Goal: Task Accomplishment & Management: Manage account settings

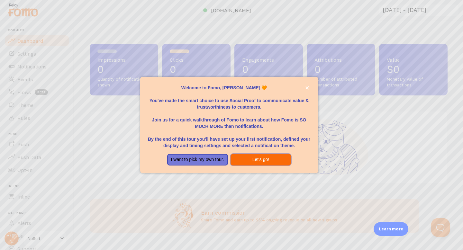
click at [251, 160] on button "Let's go!" at bounding box center [261, 160] width 61 height 12
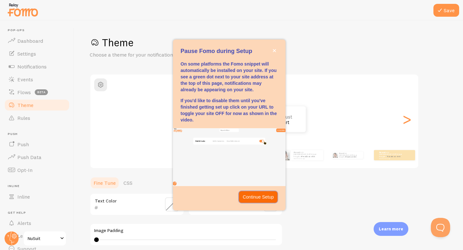
click at [255, 197] on p "Continue Setup" at bounding box center [258, 197] width 31 height 6
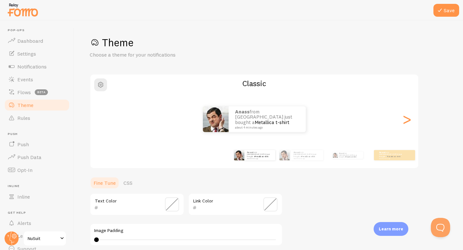
click at [52, 238] on span "NuSuit" at bounding box center [43, 239] width 31 height 8
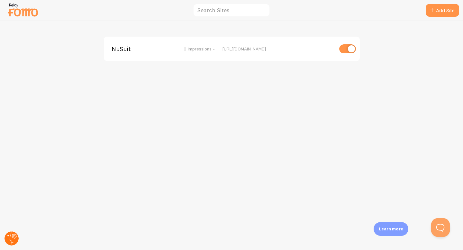
click at [10, 241] on circle at bounding box center [12, 239] width 14 height 14
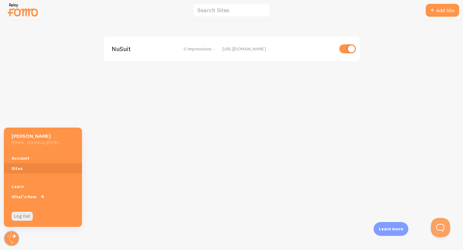
click at [31, 117] on div "NuSuit 0 Impressions - [URL][DOMAIN_NAME]" at bounding box center [231, 136] width 463 height 230
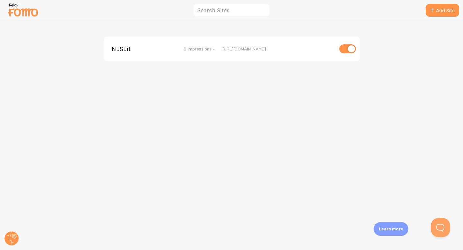
click at [33, 16] on img at bounding box center [23, 10] width 32 height 16
click at [16, 12] on img at bounding box center [23, 10] width 32 height 16
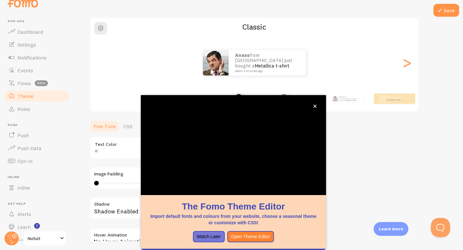
scroll to position [10, 0]
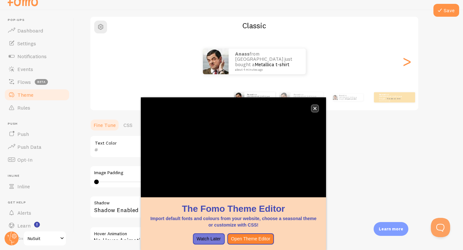
click at [316, 108] on icon "close," at bounding box center [315, 109] width 4 height 4
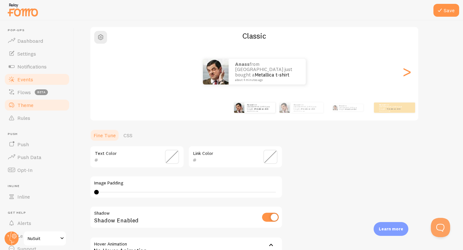
click at [44, 76] on link "Events" at bounding box center [37, 79] width 66 height 13
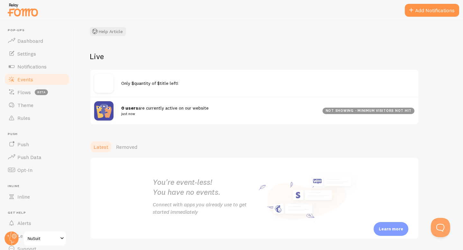
scroll to position [64, 0]
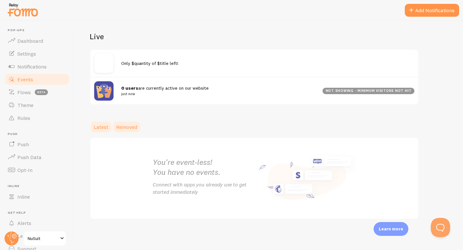
click at [127, 128] on span "Removed" at bounding box center [126, 127] width 21 height 6
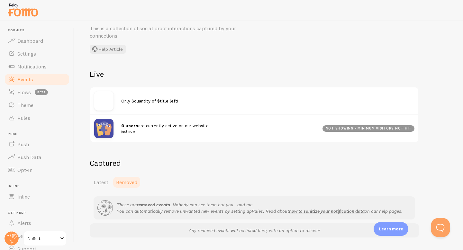
scroll to position [44, 0]
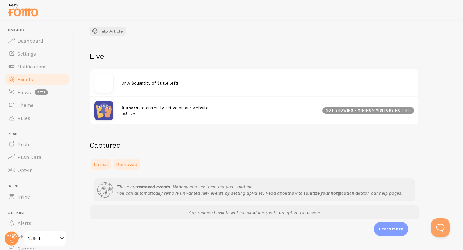
click at [103, 165] on span "Latest" at bounding box center [101, 164] width 15 height 6
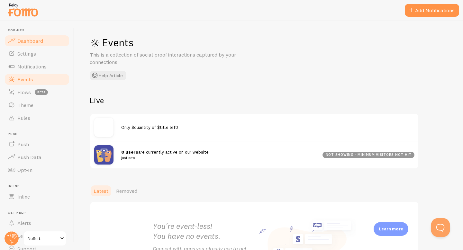
click at [44, 44] on link "Dashboard" at bounding box center [37, 40] width 66 height 13
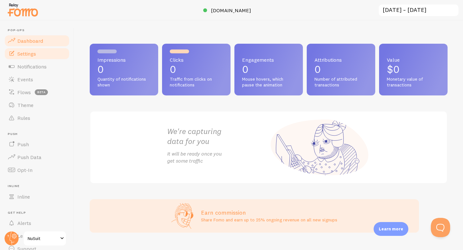
click at [57, 55] on link "Settings" at bounding box center [37, 53] width 66 height 13
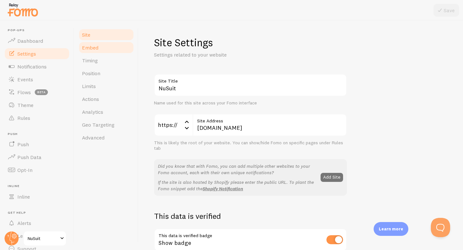
click at [114, 48] on link "Embed" at bounding box center [106, 47] width 56 height 13
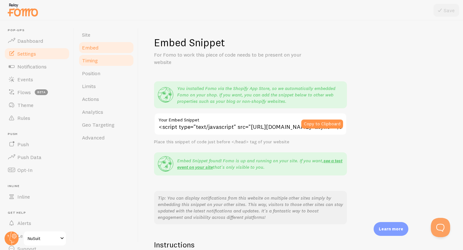
click at [112, 64] on link "Timing" at bounding box center [106, 60] width 56 height 13
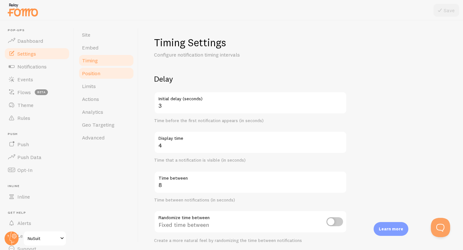
click at [112, 70] on link "Position" at bounding box center [106, 73] width 56 height 13
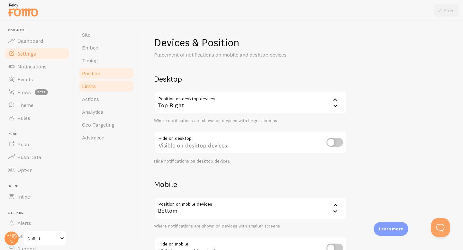
click at [112, 88] on link "Limits" at bounding box center [106, 86] width 56 height 13
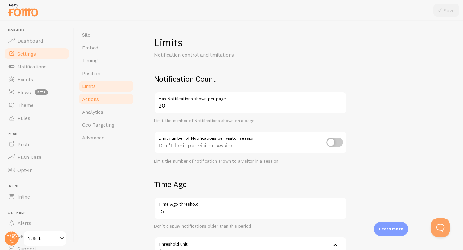
click at [107, 104] on link "Actions" at bounding box center [106, 99] width 56 height 13
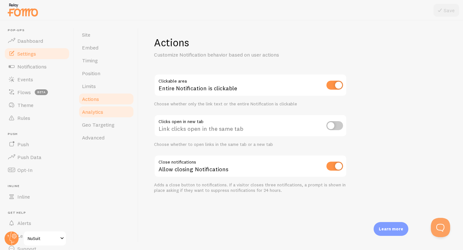
click at [105, 113] on link "Analytics" at bounding box center [106, 111] width 56 height 13
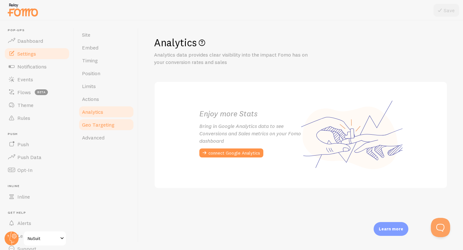
click at [102, 122] on span "Geo Targeting" at bounding box center [98, 125] width 32 height 6
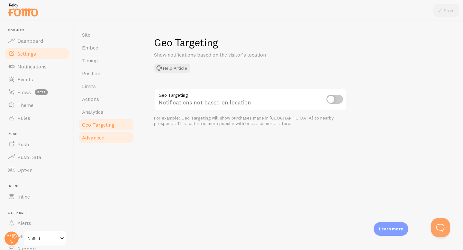
click at [102, 133] on link "Advanced" at bounding box center [106, 137] width 56 height 13
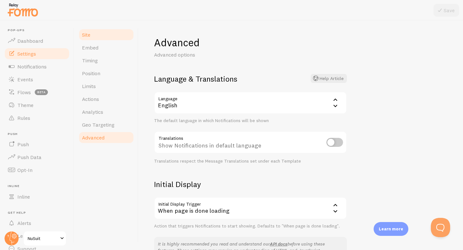
click at [105, 34] on link "Site" at bounding box center [106, 34] width 56 height 13
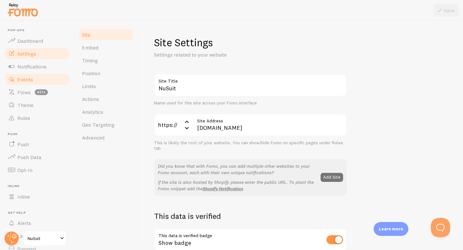
click at [48, 73] on link "Events" at bounding box center [37, 79] width 66 height 13
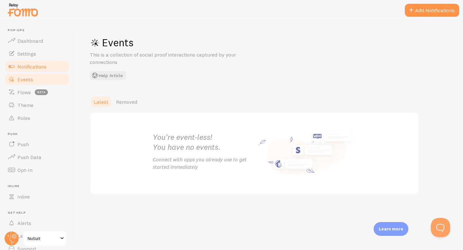
click at [49, 66] on link "Notifications" at bounding box center [37, 66] width 66 height 13
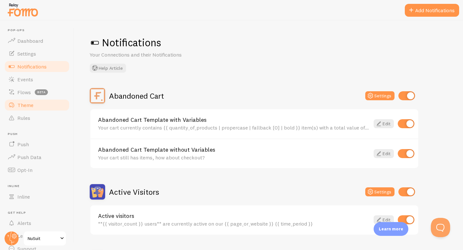
click at [41, 107] on link "Theme" at bounding box center [37, 105] width 66 height 13
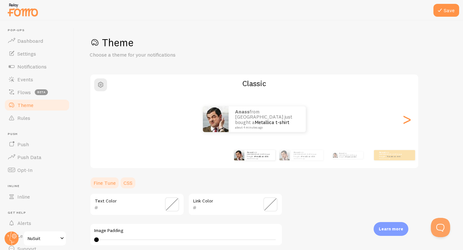
click at [130, 184] on link "CSS" at bounding box center [128, 183] width 17 height 13
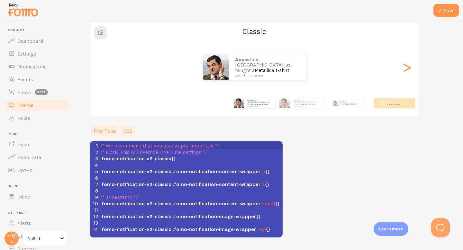
scroll to position [44, 0]
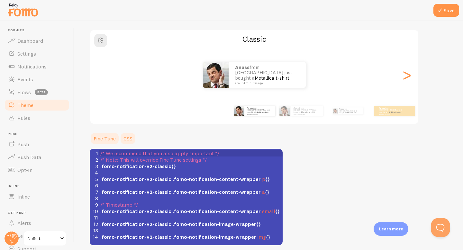
click at [104, 138] on link "Fine Tune" at bounding box center [105, 138] width 30 height 13
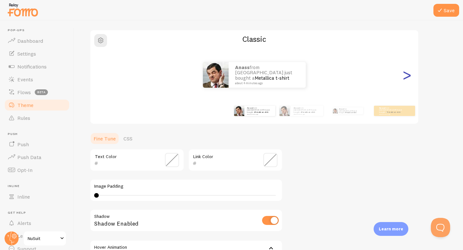
click at [404, 75] on div ">" at bounding box center [407, 75] width 8 height 46
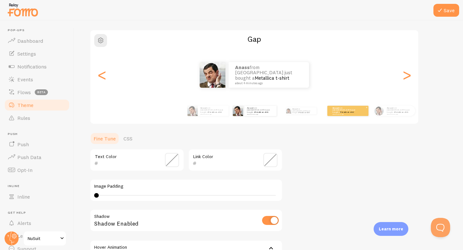
click at [347, 111] on link "Metallica t-shirt" at bounding box center [347, 112] width 14 height 3
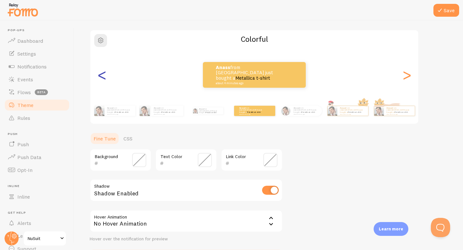
click at [100, 81] on div "<" at bounding box center [102, 75] width 8 height 46
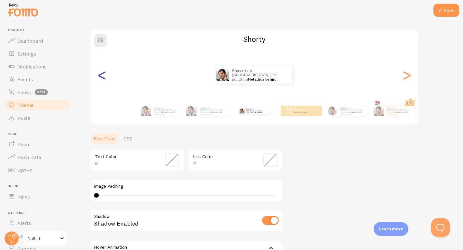
click at [103, 77] on div "<" at bounding box center [102, 75] width 8 height 46
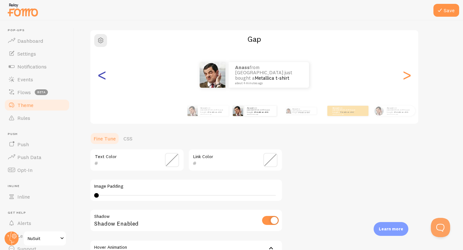
click at [103, 77] on div "<" at bounding box center [102, 75] width 8 height 46
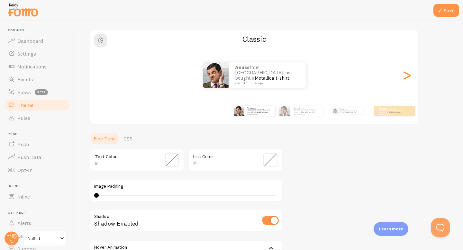
click at [103, 77] on div "[PERSON_NAME] from [GEOGRAPHIC_DATA] just bought a Metallica t-shirt about 4 mi…" at bounding box center [254, 75] width 328 height 46
type input "0"
drag, startPoint x: 97, startPoint y: 196, endPoint x: 78, endPoint y: 200, distance: 18.7
click at [79, 200] on div "Save Theme Choose a theme for your notifications Classic Anass from [GEOGRAPHIC…" at bounding box center [268, 136] width 389 height 230
click at [218, 76] on img at bounding box center [216, 75] width 26 height 26
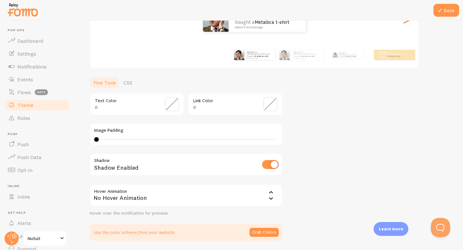
scroll to position [113, 0]
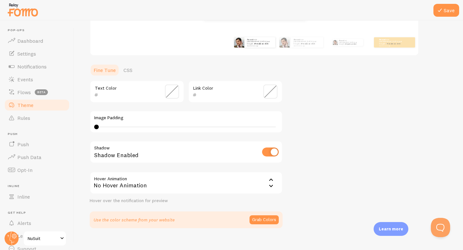
click at [272, 151] on input "checkbox" at bounding box center [270, 152] width 17 height 9
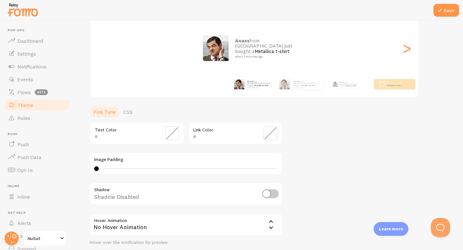
scroll to position [60, 0]
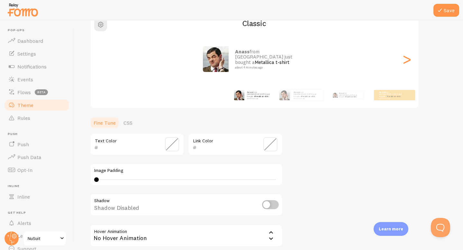
click at [269, 208] on input "checkbox" at bounding box center [270, 204] width 17 height 9
checkbox input "true"
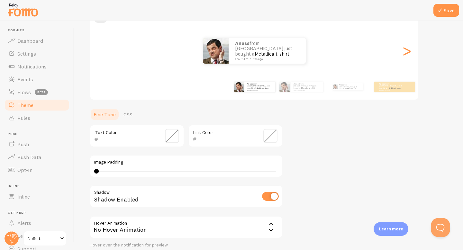
scroll to position [95, 0]
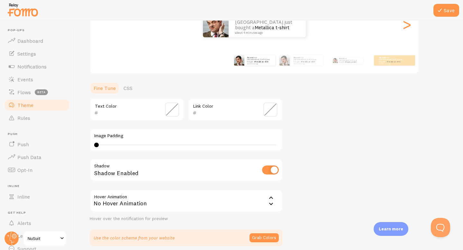
click at [234, 196] on div "No Hover Animation" at bounding box center [186, 201] width 193 height 23
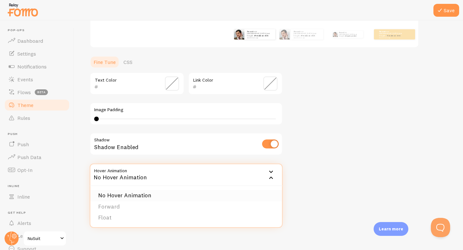
scroll to position [122, 0]
click at [216, 208] on li "Forward" at bounding box center [186, 205] width 192 height 11
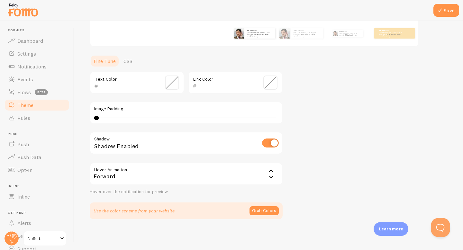
click at [243, 174] on div "Forward" at bounding box center [186, 174] width 193 height 23
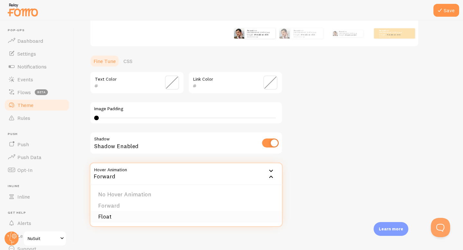
click at [232, 220] on li "Float" at bounding box center [186, 216] width 192 height 11
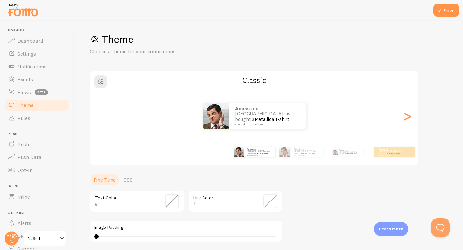
scroll to position [0, 0]
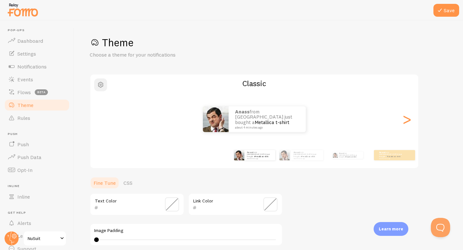
click at [102, 85] on span "button" at bounding box center [101, 85] width 8 height 8
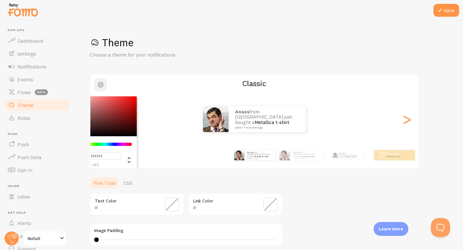
click at [101, 85] on span "button" at bounding box center [101, 85] width 8 height 8
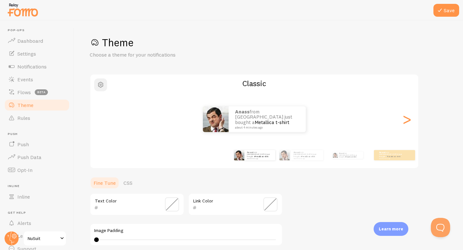
click at [101, 85] on span "button" at bounding box center [101, 85] width 8 height 8
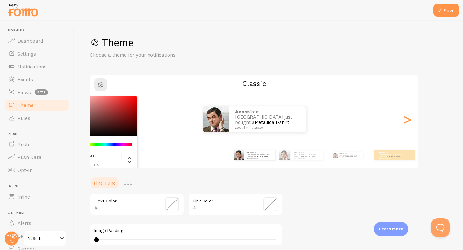
drag, startPoint x: 109, startPoint y: 157, endPoint x: 91, endPoint y: 156, distance: 18.7
click at [91, 156] on input "#FFFFFF" at bounding box center [96, 156] width 52 height 7
paste input "#E0AB90"
type input "##E0AB90"
click at [77, 161] on div "Save Theme Choose a theme for your notifications ##E0AB90 hex 255 r 255 g 255 b…" at bounding box center [268, 136] width 389 height 230
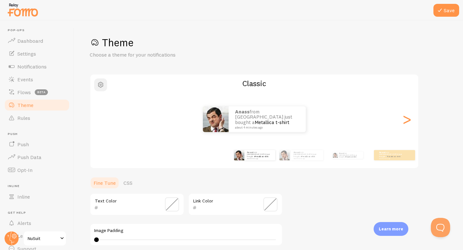
click at [101, 86] on span "button" at bounding box center [101, 85] width 8 height 8
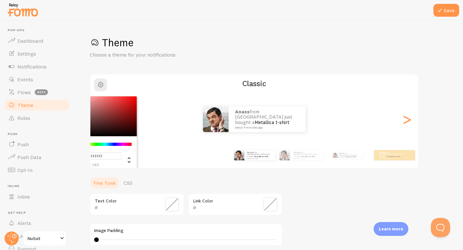
click at [105, 158] on input "#FFFFFF" at bounding box center [96, 156] width 52 height 7
paste input "E0AB90"
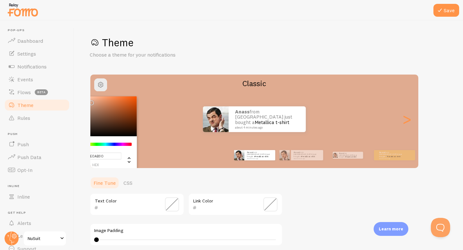
type input "#FFFFFF"
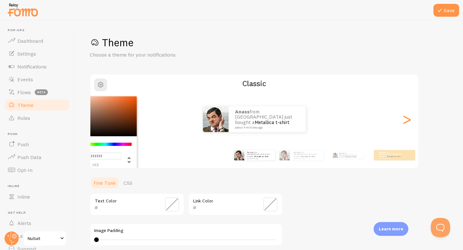
click at [245, 56] on div "Theme Choose a theme for your notifications" at bounding box center [269, 47] width 358 height 23
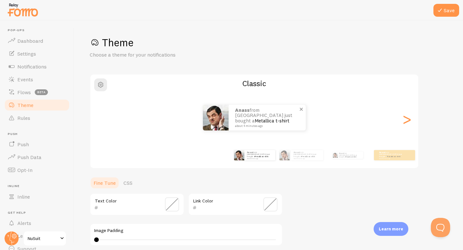
click at [302, 110] on span at bounding box center [301, 109] width 11 height 11
click at [302, 108] on span at bounding box center [301, 109] width 11 height 11
click at [306, 162] on div "[PERSON_NAME] from [GEOGRAPHIC_DATA] just bought a Metallica t-shirt about 4 mi…" at bounding box center [300, 155] width 41 height 18
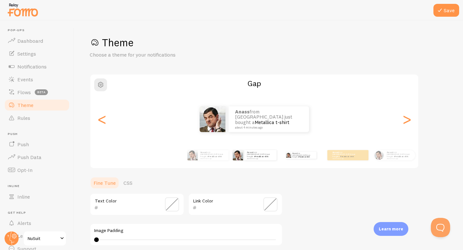
click at [306, 160] on div "[PERSON_NAME] from [GEOGRAPHIC_DATA] just bought a Metallica t-shirt about 4 mi…" at bounding box center [300, 155] width 41 height 18
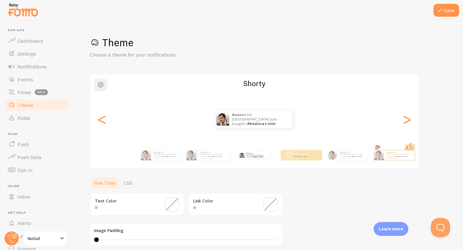
click at [99, 82] on span "button" at bounding box center [101, 85] width 8 height 8
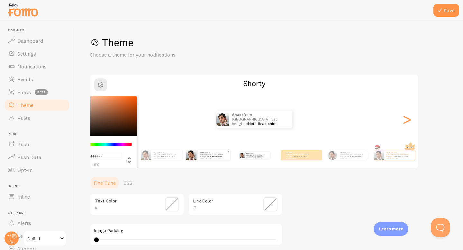
click at [222, 158] on small "about 4 minutes ago" at bounding box center [213, 158] width 26 height 1
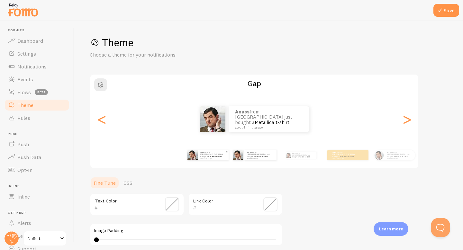
click at [202, 156] on p "[PERSON_NAME] from [GEOGRAPHIC_DATA] just bought a Metallica t-shirt about 4 mi…" at bounding box center [213, 155] width 26 height 8
click at [217, 160] on div "[PERSON_NAME] from [GEOGRAPHIC_DATA] just bought a Metallica t-shirt about 4 mi…" at bounding box center [207, 155] width 41 height 18
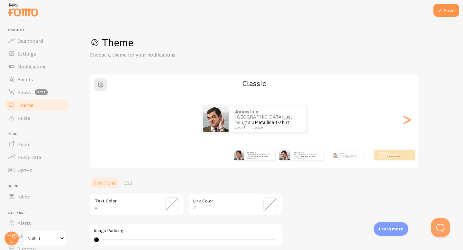
click at [299, 163] on div "[PERSON_NAME] from [GEOGRAPHIC_DATA] just bought a Metallica t-shirt about 4 mi…" at bounding box center [300, 155] width 41 height 18
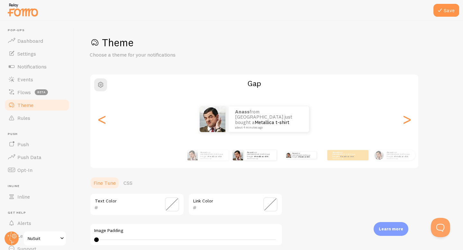
click at [304, 160] on div "[PERSON_NAME] from [GEOGRAPHIC_DATA] just bought a Metallica t-shirt about 4 mi…" at bounding box center [300, 155] width 41 height 18
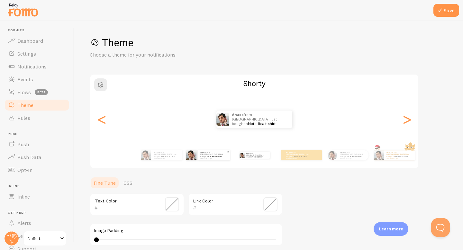
click at [216, 160] on div "[PERSON_NAME] from [GEOGRAPHIC_DATA] just bought a Metallica t-shirt about 4 mi…" at bounding box center [214, 155] width 32 height 10
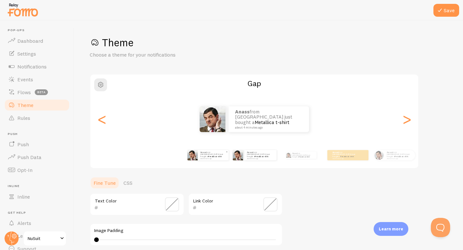
click at [199, 160] on div "[PERSON_NAME] from [GEOGRAPHIC_DATA] just bought a Metallica t-shirt about 4 mi…" at bounding box center [213, 155] width 31 height 10
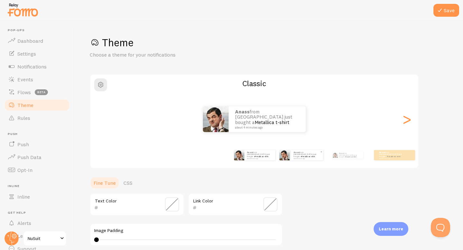
click at [288, 159] on img at bounding box center [285, 155] width 10 height 10
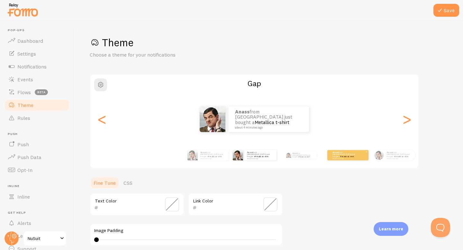
click at [341, 159] on div "[PERSON_NAME] from [GEOGRAPHIC_DATA] just bought a Metallica t-shirt about 4 mi…" at bounding box center [347, 155] width 41 height 10
click at [384, 157] on div "[PERSON_NAME] from [GEOGRAPHIC_DATA] just bought a Metallica t-shirt about 4 mi…" at bounding box center [399, 155] width 31 height 10
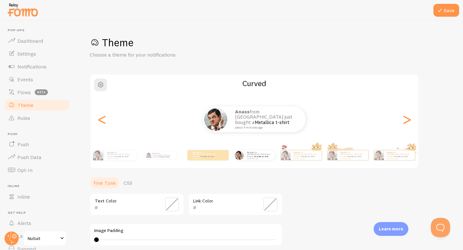
click at [257, 163] on div "[PERSON_NAME] from [GEOGRAPHIC_DATA] just bought a Metallica t-shirt about 4 mi…" at bounding box center [254, 155] width 41 height 18
click at [261, 158] on div "[PERSON_NAME] from [GEOGRAPHIC_DATA] just bought a Metallica t-shirt about 4 mi…" at bounding box center [259, 155] width 31 height 10
click at [299, 156] on p "[PERSON_NAME] from [GEOGRAPHIC_DATA] just bought a Metallica t-shirt about 4 mi…" at bounding box center [306, 155] width 26 height 8
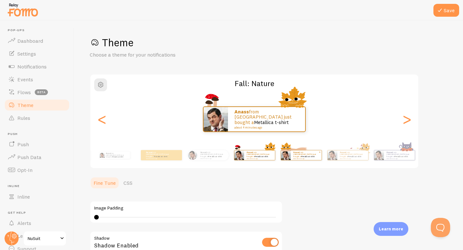
click at [305, 160] on div "[PERSON_NAME] from [GEOGRAPHIC_DATA] just bought a Metallica t-shirt about 4 mi…" at bounding box center [306, 156] width 31 height 10
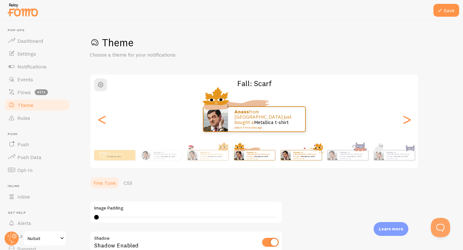
click at [311, 160] on div "[PERSON_NAME] from [GEOGRAPHIC_DATA] just bought a Metallica t-shirt about 4 mi…" at bounding box center [301, 155] width 41 height 10
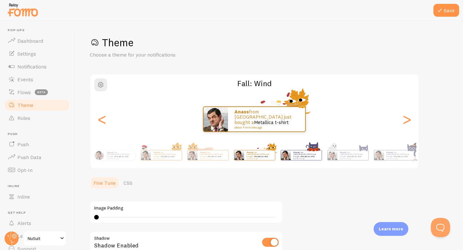
click at [315, 162] on div "[PERSON_NAME] from [GEOGRAPHIC_DATA] just bought a Metallica t-shirt about 4 mi…" at bounding box center [300, 155] width 41 height 18
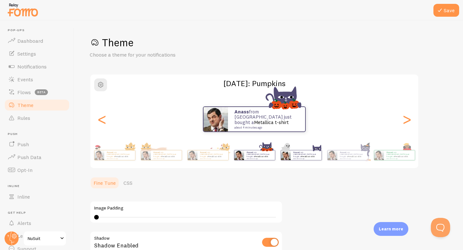
click at [312, 161] on div "[PERSON_NAME] from [GEOGRAPHIC_DATA] just bought a Metallica t-shirt about 4 mi…" at bounding box center [300, 155] width 41 height 18
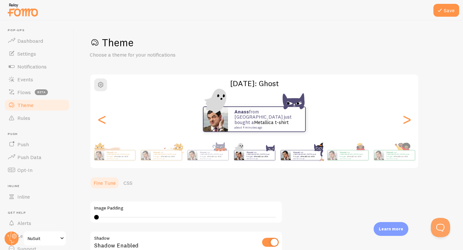
click at [307, 161] on div "[PERSON_NAME] from [GEOGRAPHIC_DATA] just bought a Metallica t-shirt about 4 mi…" at bounding box center [300, 155] width 41 height 18
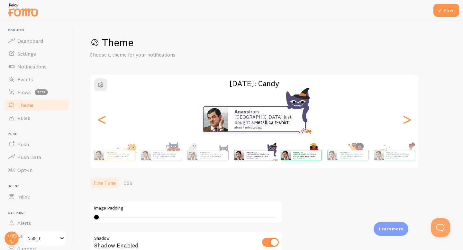
click at [307, 161] on div "[PERSON_NAME] from [GEOGRAPHIC_DATA] just bought a Metallica t-shirt about 4 mi…" at bounding box center [300, 155] width 41 height 18
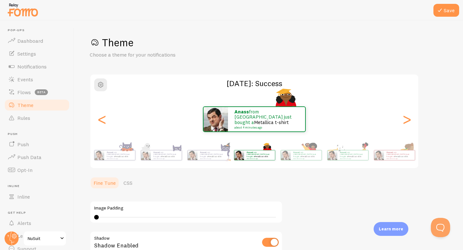
click at [307, 161] on div "[PERSON_NAME] from [GEOGRAPHIC_DATA] just bought a Metallica t-shirt about 4 mi…" at bounding box center [300, 155] width 41 height 18
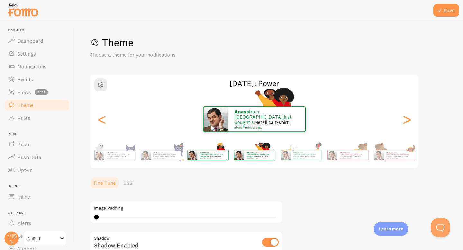
click at [307, 161] on div "[PERSON_NAME] from [GEOGRAPHIC_DATA] just bought a Metallica t-shirt about 4 mi…" at bounding box center [300, 155] width 41 height 18
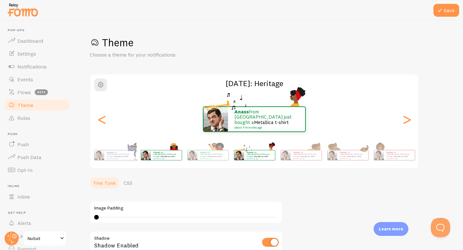
click at [307, 161] on div "[PERSON_NAME] from [GEOGRAPHIC_DATA] just bought a Metallica t-shirt about 4 mi…" at bounding box center [300, 155] width 41 height 18
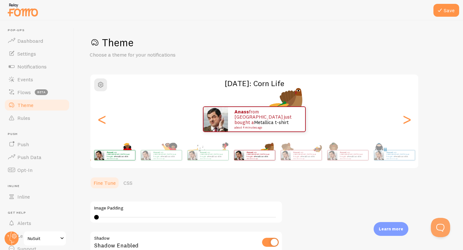
click at [307, 161] on div "[PERSON_NAME] from [GEOGRAPHIC_DATA] just bought a Metallica t-shirt about 4 mi…" at bounding box center [300, 155] width 41 height 18
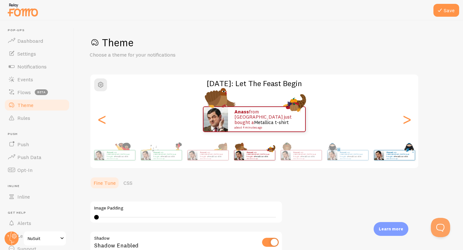
click at [384, 157] on img at bounding box center [379, 156] width 10 height 10
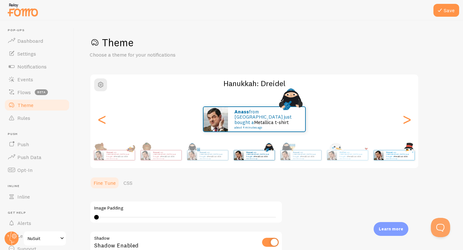
click at [409, 153] on p "[PERSON_NAME] from [GEOGRAPHIC_DATA] just bought a Metallica t-shirt about 4 mi…" at bounding box center [399, 155] width 26 height 8
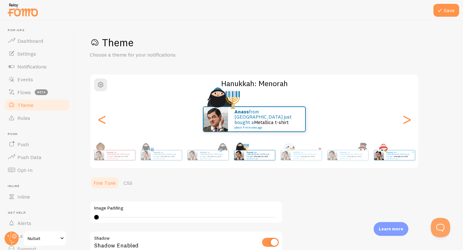
click at [408, 156] on link "Metallica t-shirt" at bounding box center [401, 156] width 14 height 3
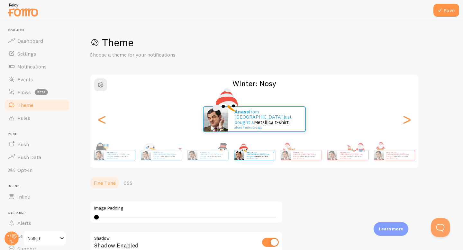
click at [408, 156] on link "Metallica t-shirt" at bounding box center [401, 156] width 14 height 3
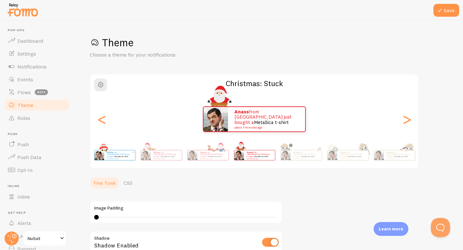
click at [408, 156] on link "Metallica t-shirt" at bounding box center [401, 156] width 14 height 3
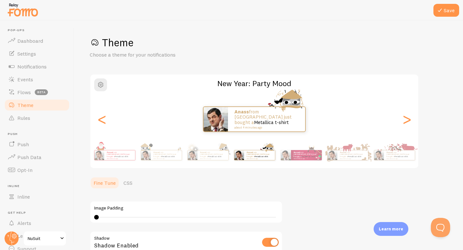
click at [408, 156] on link "Metallica t-shirt" at bounding box center [401, 156] width 14 height 3
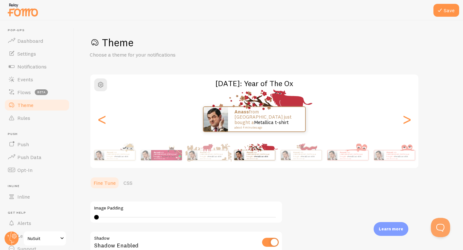
click at [408, 156] on link "Metallica t-shirt" at bounding box center [401, 156] width 14 height 3
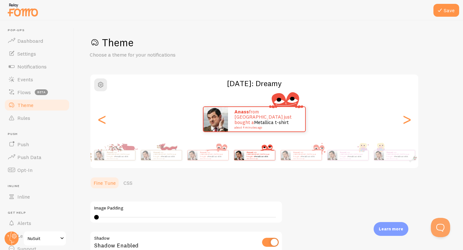
click at [408, 156] on link "Metallica t-shirt" at bounding box center [401, 156] width 14 height 3
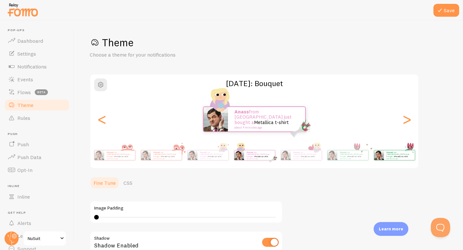
click at [408, 156] on link "Metallica t-shirt" at bounding box center [401, 156] width 14 height 3
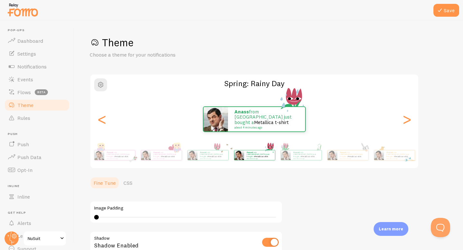
click at [408, 156] on link "Metallica t-shirt" at bounding box center [401, 156] width 14 height 3
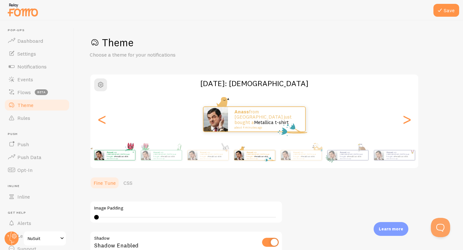
click at [408, 156] on link "Metallica t-shirt" at bounding box center [401, 156] width 14 height 3
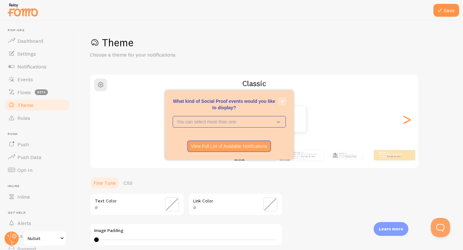
click at [280, 99] on button "close," at bounding box center [282, 101] width 7 height 7
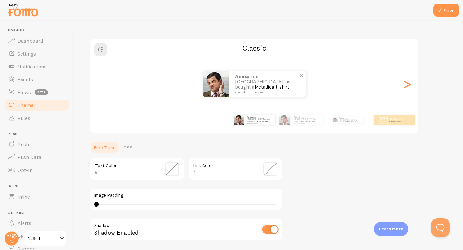
scroll to position [48, 0]
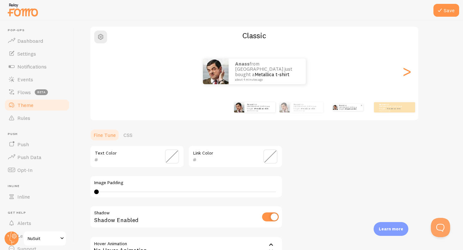
click at [346, 110] on p "[PERSON_NAME] from [GEOGRAPHIC_DATA] just bought a Metallica t-shirt about 4 mi…" at bounding box center [350, 107] width 22 height 7
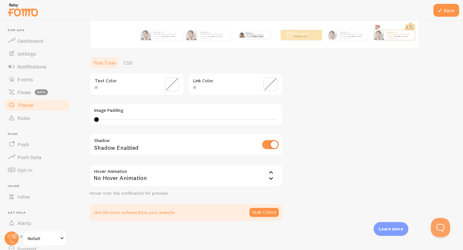
scroll to position [120, 0]
click at [259, 213] on button "Grab Colors" at bounding box center [264, 213] width 29 height 9
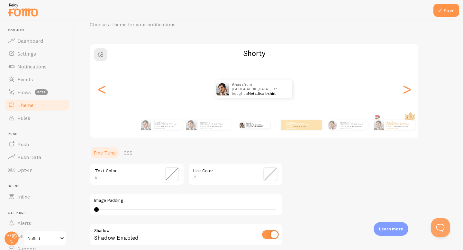
scroll to position [28, 0]
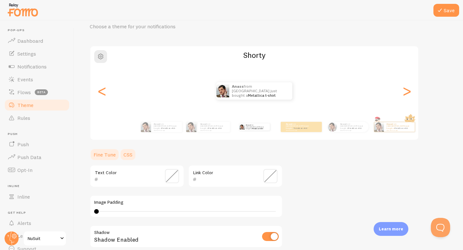
click at [133, 159] on link "CSS" at bounding box center [128, 154] width 17 height 13
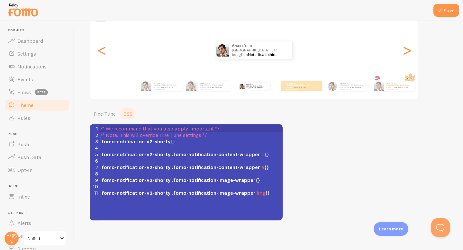
scroll to position [70, 0]
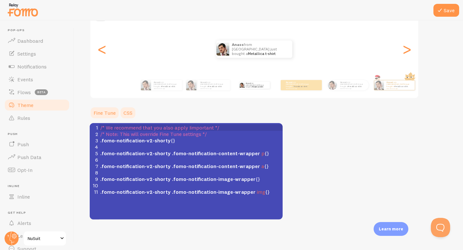
click at [103, 111] on link "Fine Tune" at bounding box center [105, 112] width 30 height 13
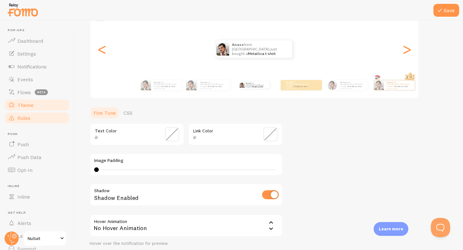
click at [52, 117] on link "Rules" at bounding box center [37, 118] width 66 height 13
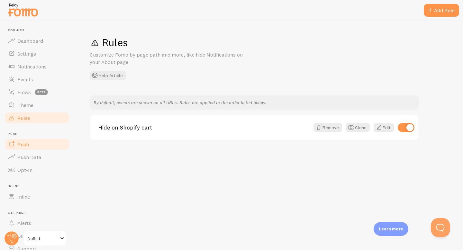
click at [49, 143] on link "Push" at bounding box center [37, 144] width 66 height 13
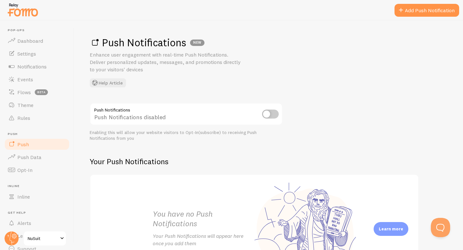
click at [269, 114] on input "checkbox" at bounding box center [270, 114] width 17 height 9
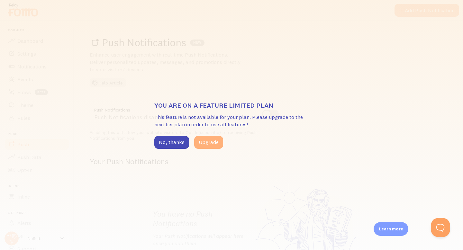
click at [209, 144] on button "Upgrade" at bounding box center [208, 142] width 29 height 13
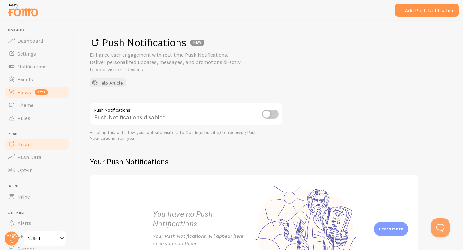
click at [33, 94] on link "Flows beta" at bounding box center [37, 92] width 66 height 13
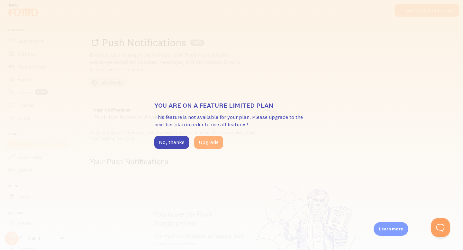
click at [205, 142] on button "Upgrade" at bounding box center [208, 142] width 29 height 13
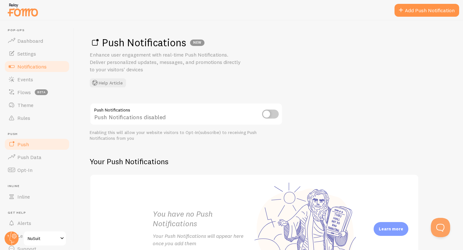
click at [40, 71] on link "Notifications" at bounding box center [37, 66] width 66 height 13
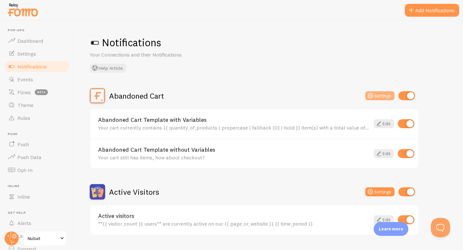
click at [372, 96] on icon at bounding box center [371, 96] width 8 height 8
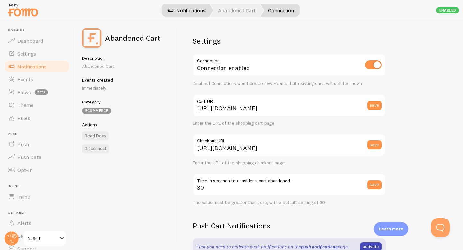
click at [200, 12] on link "Notifications" at bounding box center [186, 10] width 53 height 13
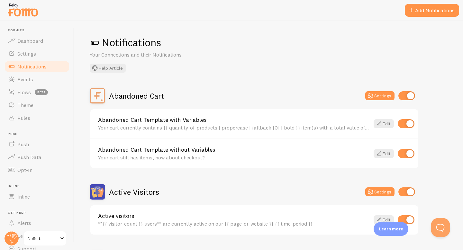
click at [35, 69] on span "Notifications" at bounding box center [31, 66] width 29 height 6
click at [433, 10] on button "Add Notifications" at bounding box center [432, 10] width 54 height 13
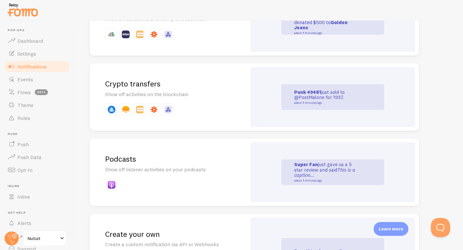
scroll to position [1401, 0]
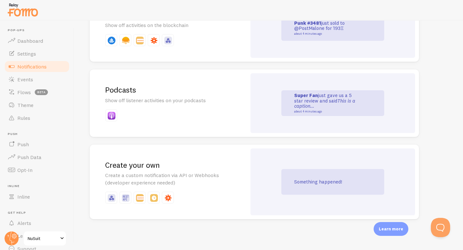
click at [174, 178] on p "Create a custom notification via API or Webhooks (developer experience needed)" at bounding box center [168, 179] width 126 height 15
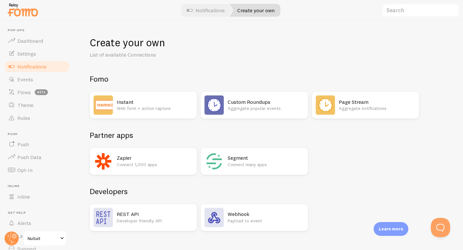
scroll to position [12, 0]
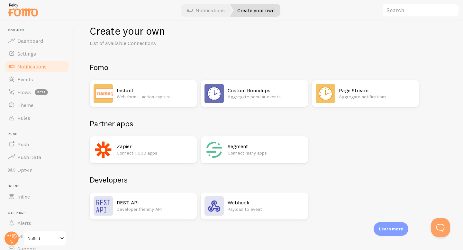
click at [151, 91] on h2 "Instant" at bounding box center [155, 90] width 76 height 7
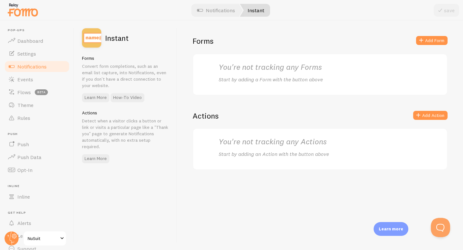
click at [243, 73] on div "You're not tracking any Forms Start by adding a Form with the button above" at bounding box center [320, 74] width 203 height 25
click at [256, 66] on h2 "You're not tracking any Forms" at bounding box center [320, 67] width 203 height 10
click at [256, 79] on p "Start by adding a Form with the button above" at bounding box center [320, 79] width 203 height 7
click at [261, 148] on div "You're not tracking any Actions Start by adding an Action with the button above" at bounding box center [320, 149] width 203 height 25
click at [261, 166] on div "You're not tracking any Actions Start by adding an Action with the button above" at bounding box center [320, 149] width 219 height 41
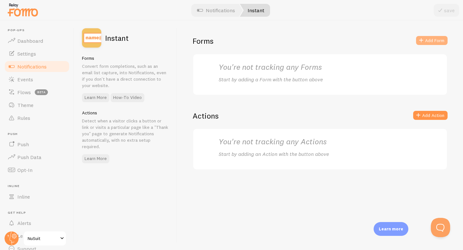
click at [434, 42] on button "Add Form" at bounding box center [432, 40] width 32 height 9
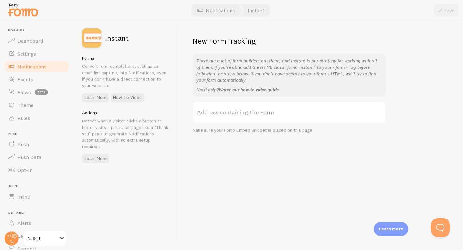
click at [271, 114] on label "Address containing the Form" at bounding box center [289, 112] width 193 height 23
click at [271, 114] on input "Address containing the Form" at bounding box center [289, 112] width 193 height 23
click at [51, 66] on link "Notifications" at bounding box center [37, 66] width 66 height 13
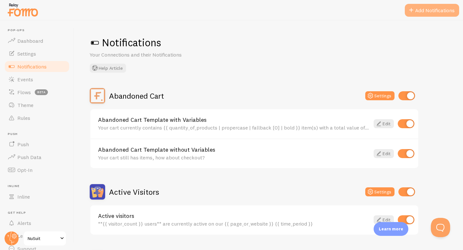
click at [417, 14] on button "Add Notifications" at bounding box center [432, 10] width 54 height 13
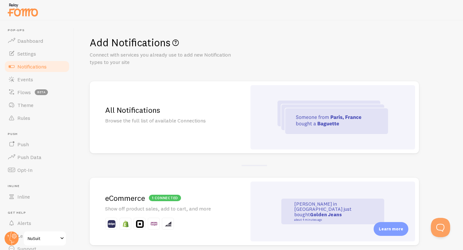
click at [197, 137] on div "All Notifications Browse the full list of available Connections" at bounding box center [168, 117] width 157 height 72
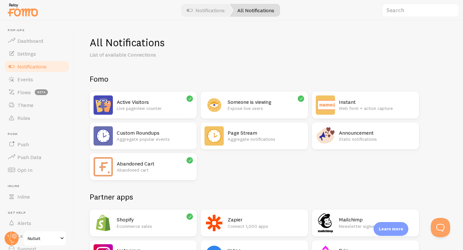
click at [166, 133] on h2 "Custom Roundups" at bounding box center [155, 133] width 76 height 7
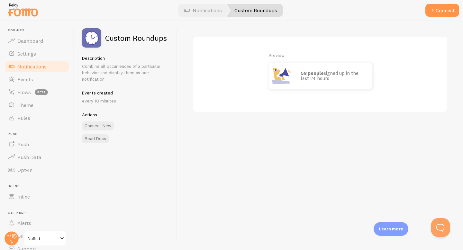
click at [58, 69] on link "Notifications" at bounding box center [37, 66] width 66 height 13
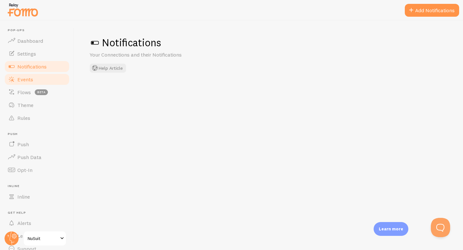
click at [50, 77] on link "Events" at bounding box center [37, 79] width 66 height 13
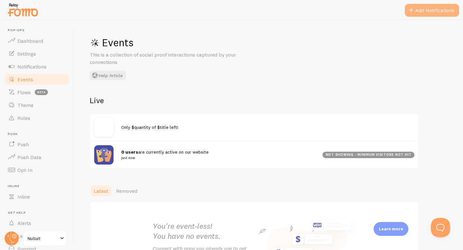
click at [439, 5] on button "Add Notifications" at bounding box center [432, 10] width 54 height 13
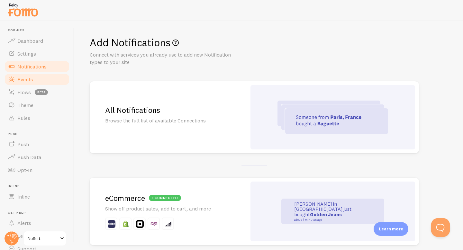
click at [42, 80] on link "Events" at bounding box center [37, 79] width 66 height 13
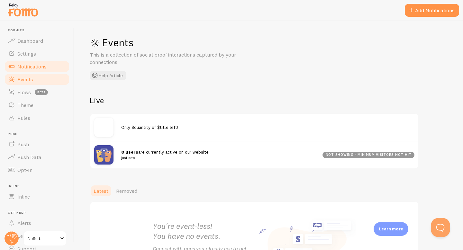
click at [62, 64] on link "Notifications" at bounding box center [37, 66] width 66 height 13
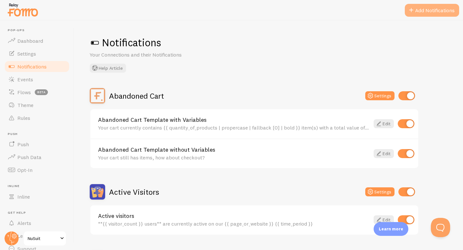
click at [441, 7] on button "Add Notifications" at bounding box center [432, 10] width 54 height 13
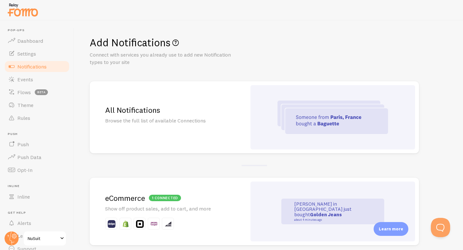
click at [223, 125] on div "All Notifications Browse the full list of available Connections" at bounding box center [168, 117] width 157 height 72
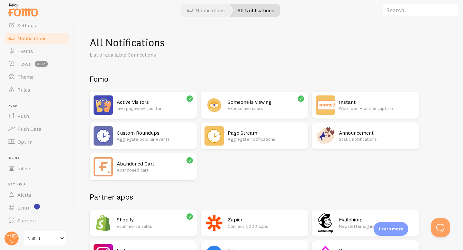
click at [328, 139] on img at bounding box center [325, 135] width 19 height 19
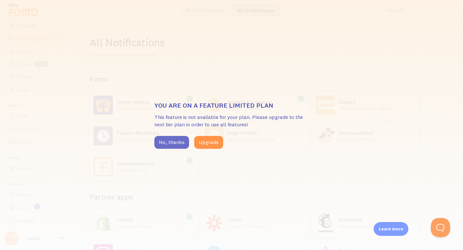
click at [176, 143] on button "No, thanks" at bounding box center [171, 142] width 35 height 13
